Goal: Transaction & Acquisition: Purchase product/service

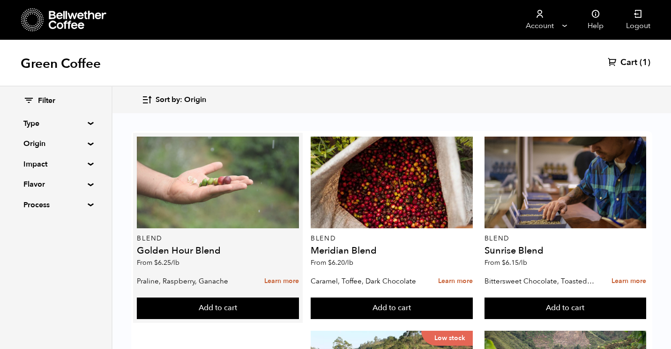
scroll to position [16, 0]
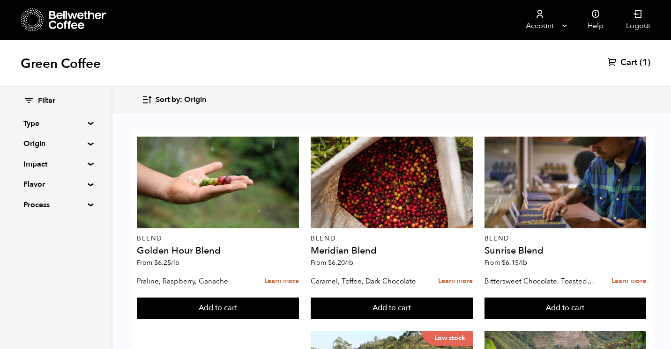
click at [88, 142] on summary "Origin" at bounding box center [55, 143] width 65 height 11
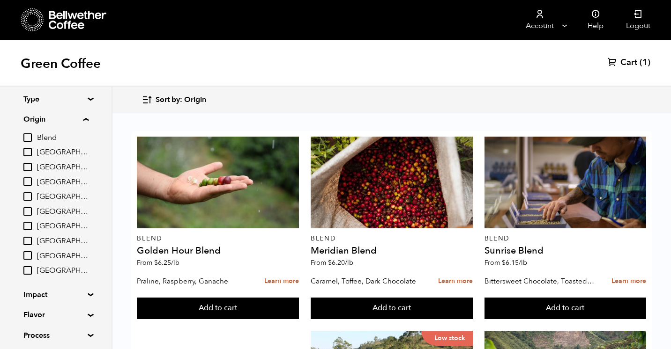
scroll to position [35, 0]
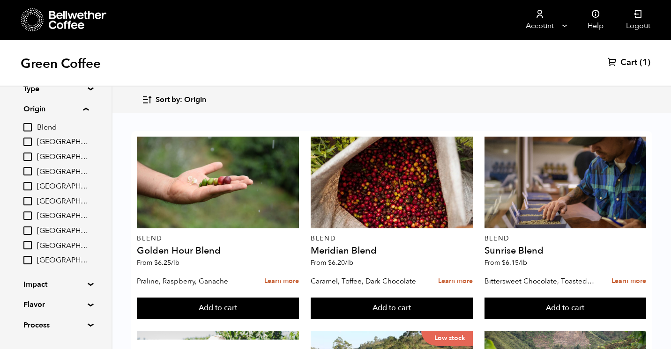
click at [28, 143] on input "[GEOGRAPHIC_DATA]" at bounding box center [27, 142] width 8 height 8
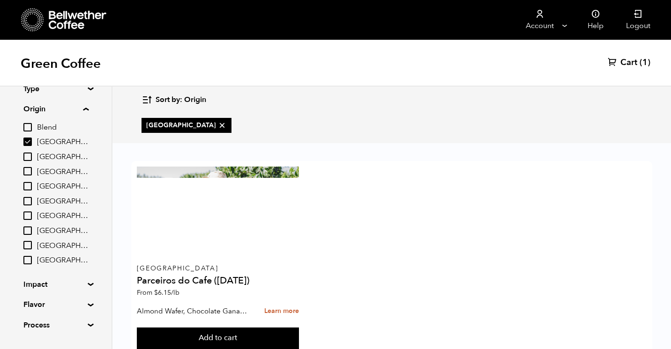
scroll to position [0, 0]
click at [28, 141] on input "[GEOGRAPHIC_DATA]" at bounding box center [27, 142] width 8 height 8
checkbox input "false"
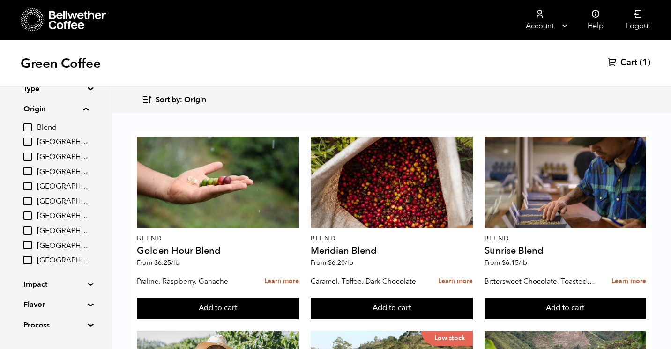
click at [29, 200] on input "[GEOGRAPHIC_DATA]" at bounding box center [27, 201] width 8 height 8
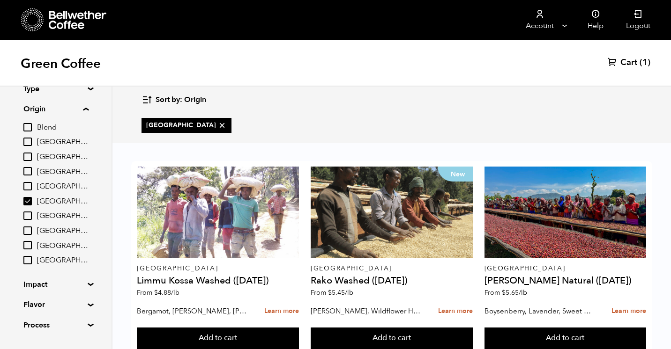
scroll to position [10, 0]
click at [27, 201] on input "[GEOGRAPHIC_DATA]" at bounding box center [27, 201] width 8 height 8
checkbox input "false"
